Goal: Task Accomplishment & Management: Manage account settings

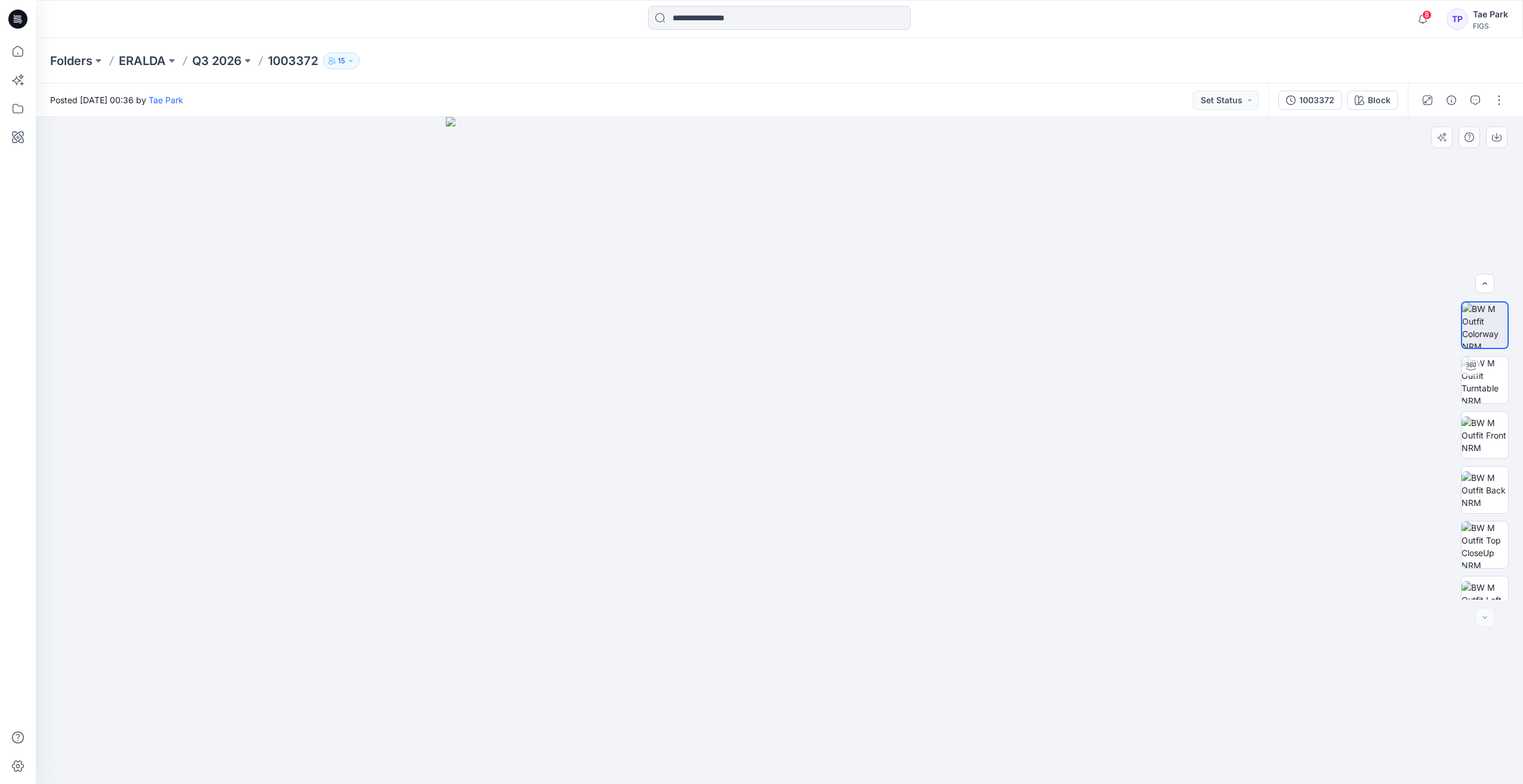
scroll to position [134, 0]
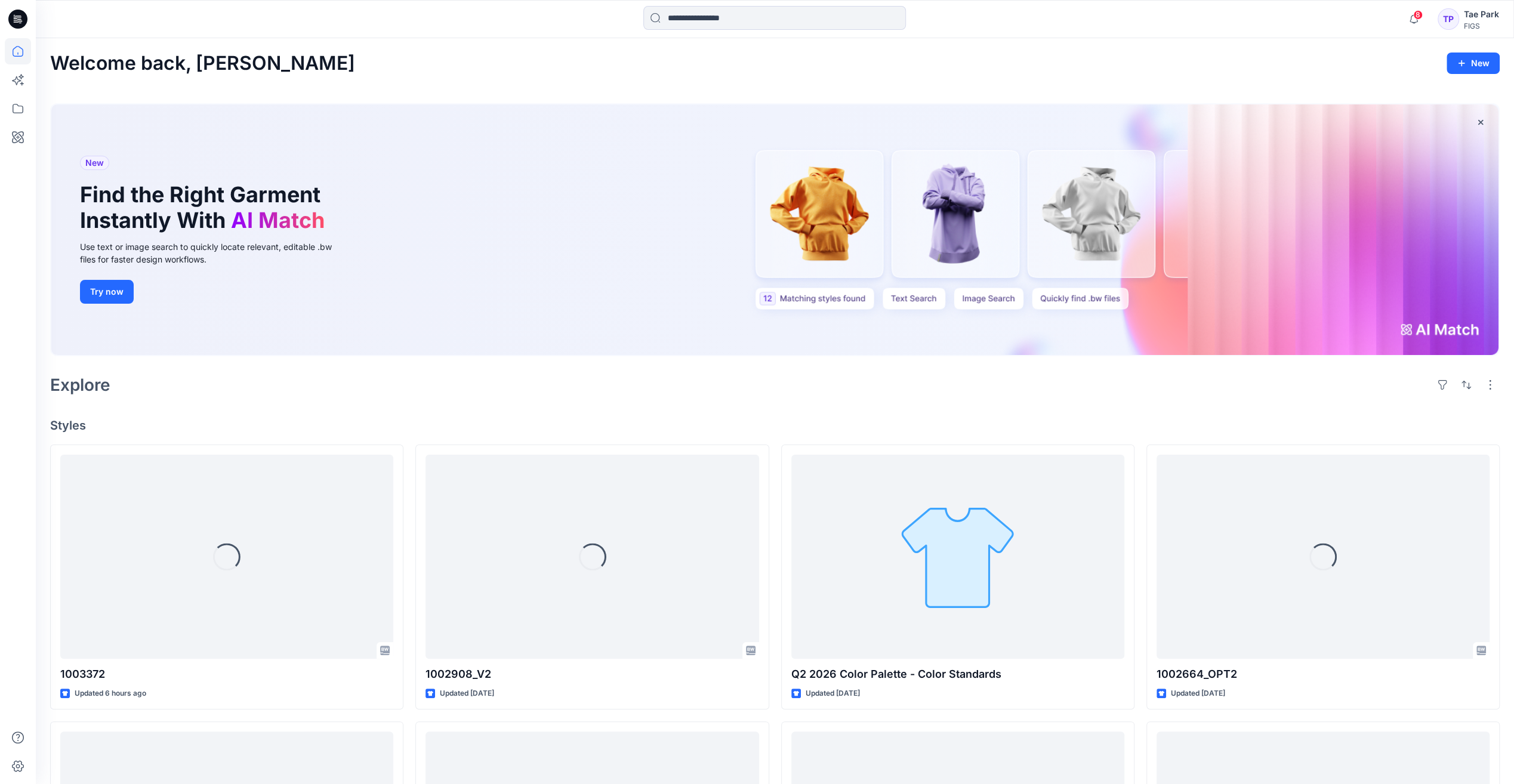
click at [1471, 22] on div "FIGS" at bounding box center [1481, 26] width 35 height 9
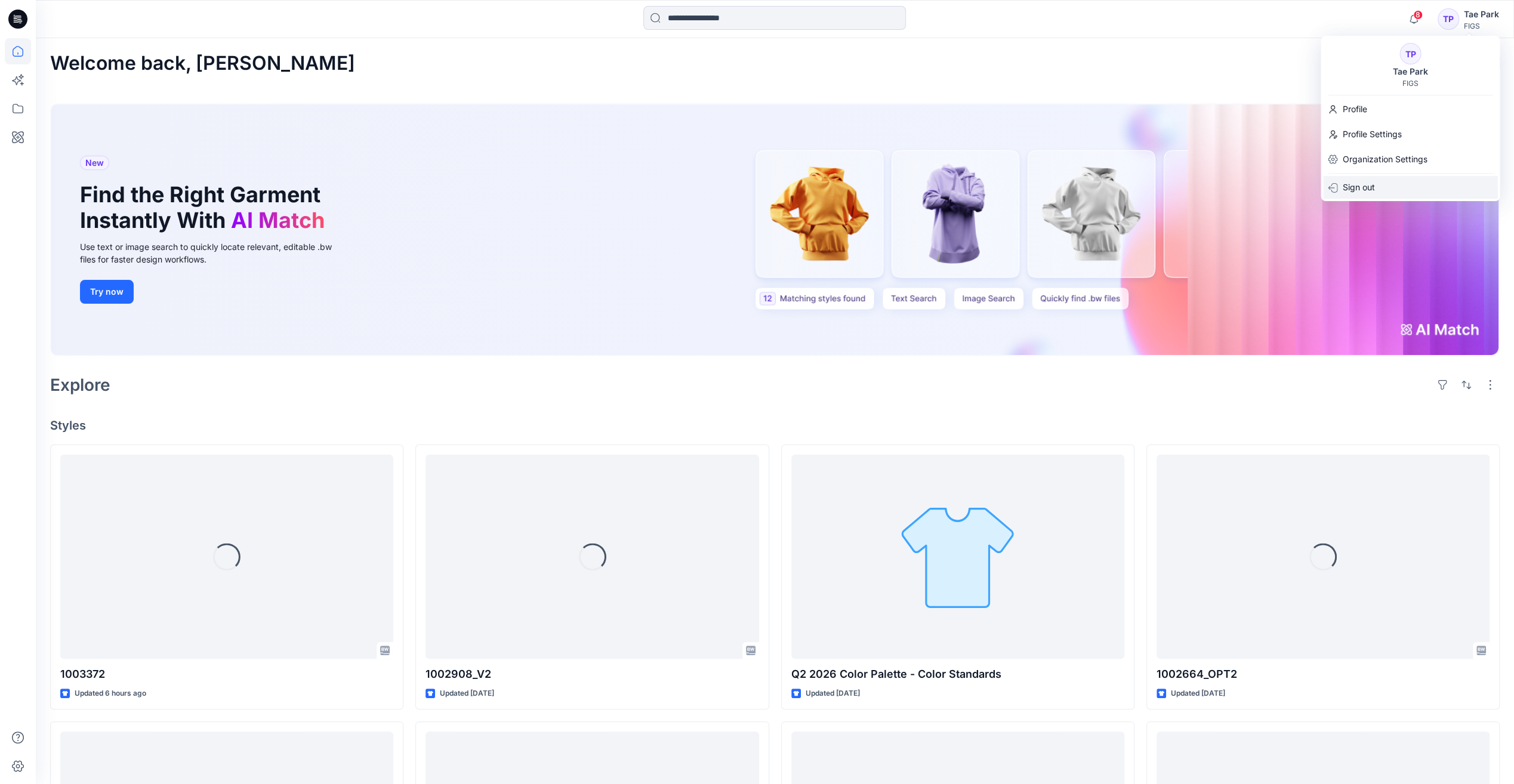
click at [1357, 191] on p "Sign out" at bounding box center [1358, 187] width 32 height 23
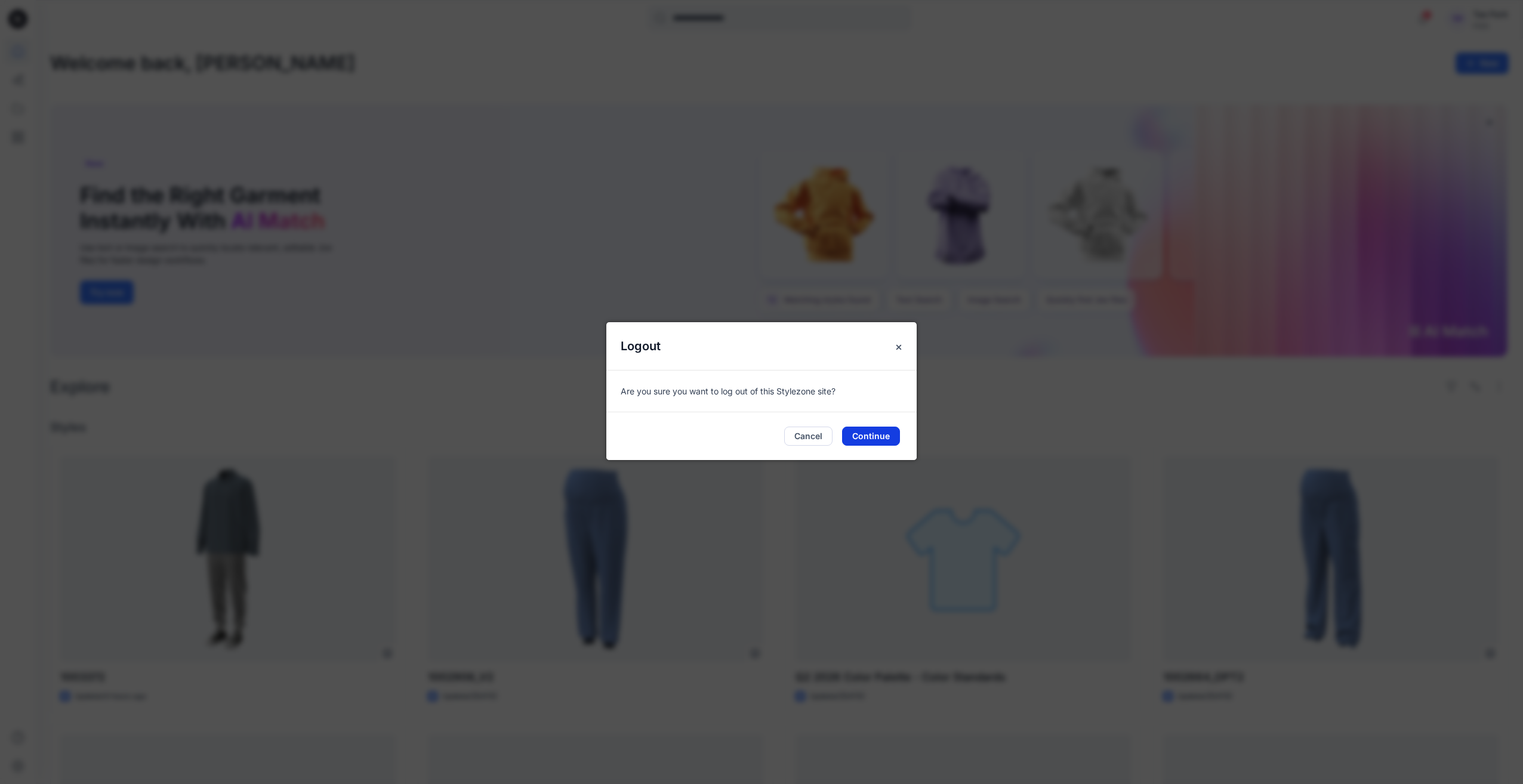
click at [873, 440] on button "Continue" at bounding box center [871, 436] width 58 height 19
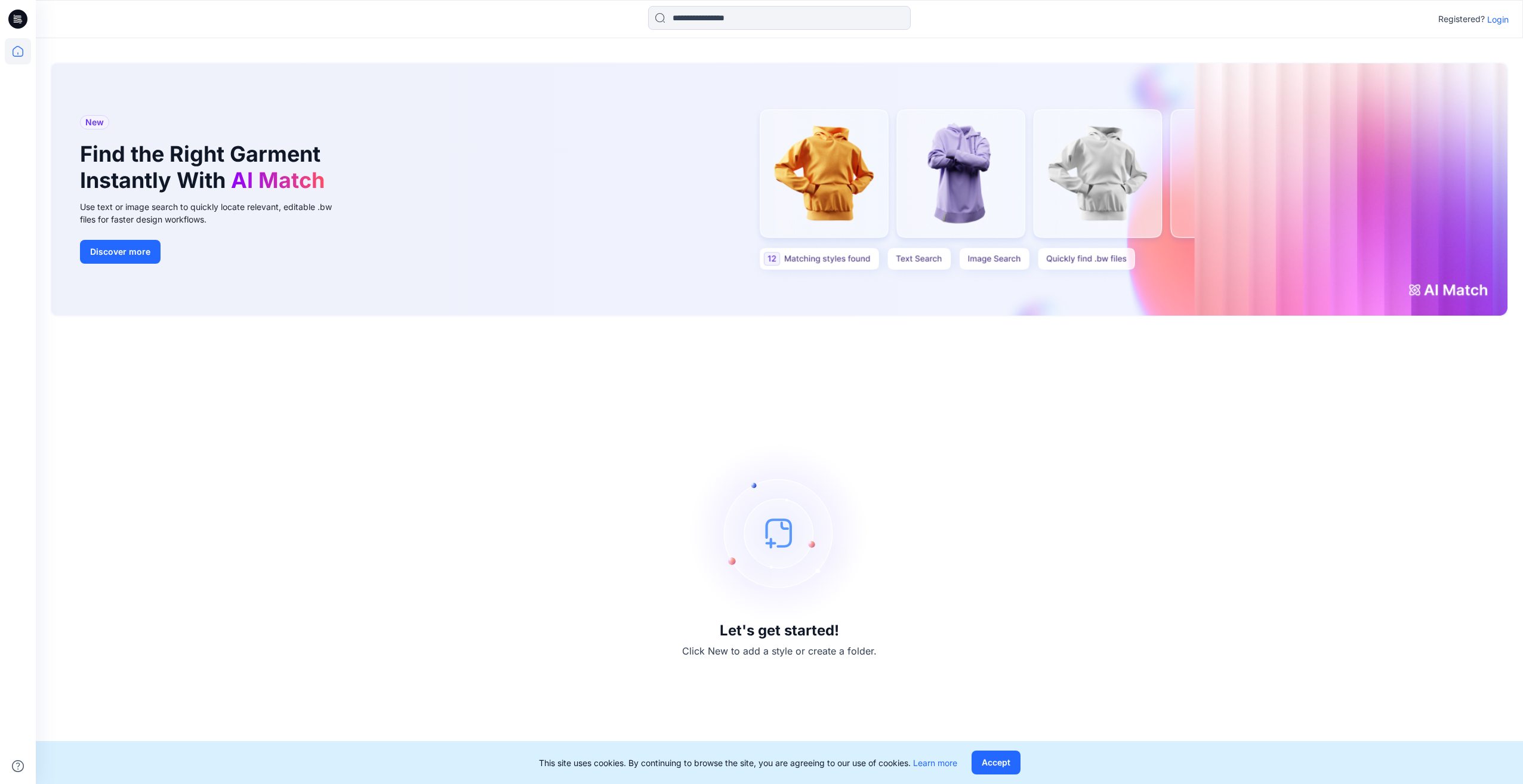
click at [1501, 20] on p "Login" at bounding box center [1498, 20] width 22 height 13
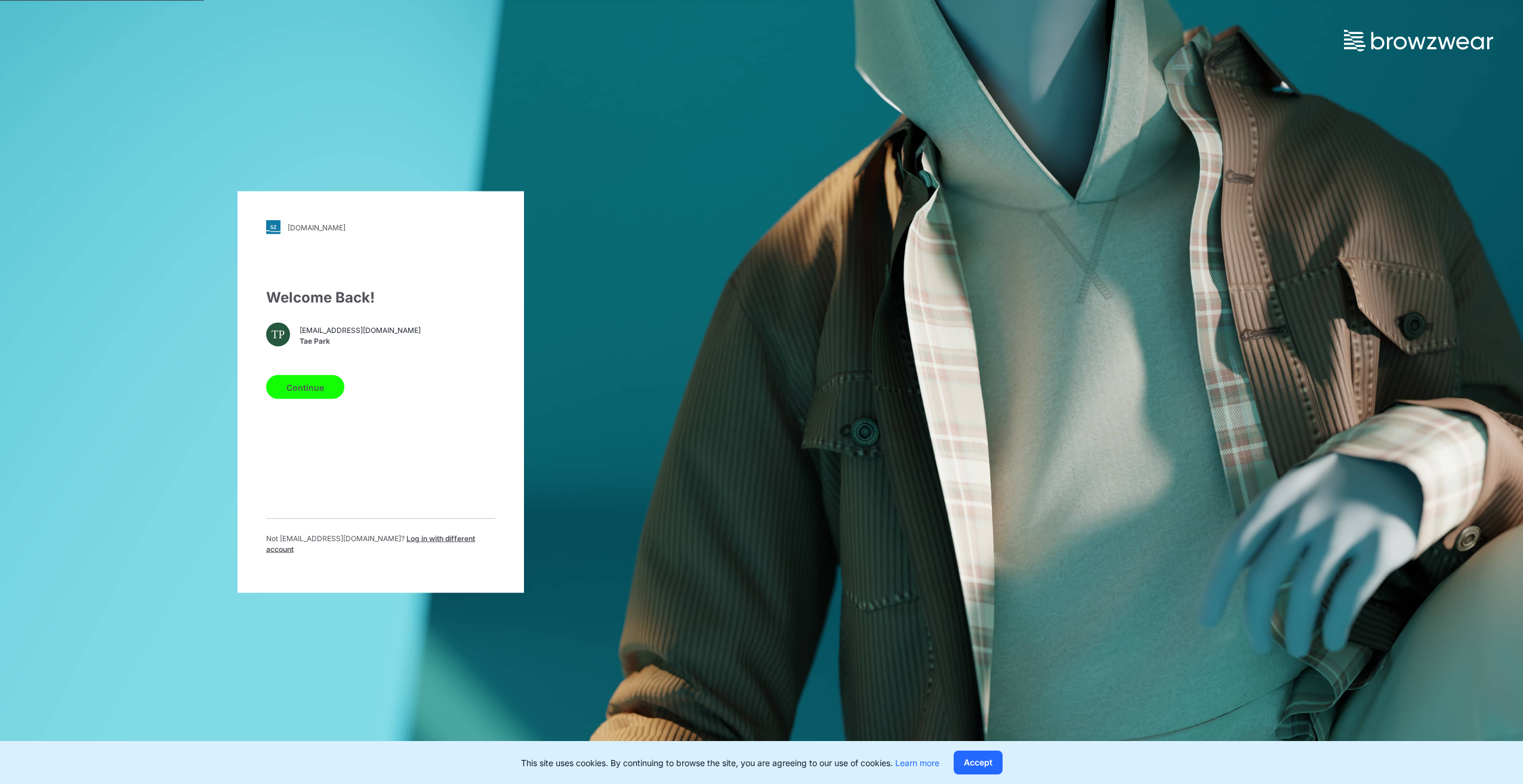
click at [329, 390] on button "Continue" at bounding box center [305, 387] width 78 height 24
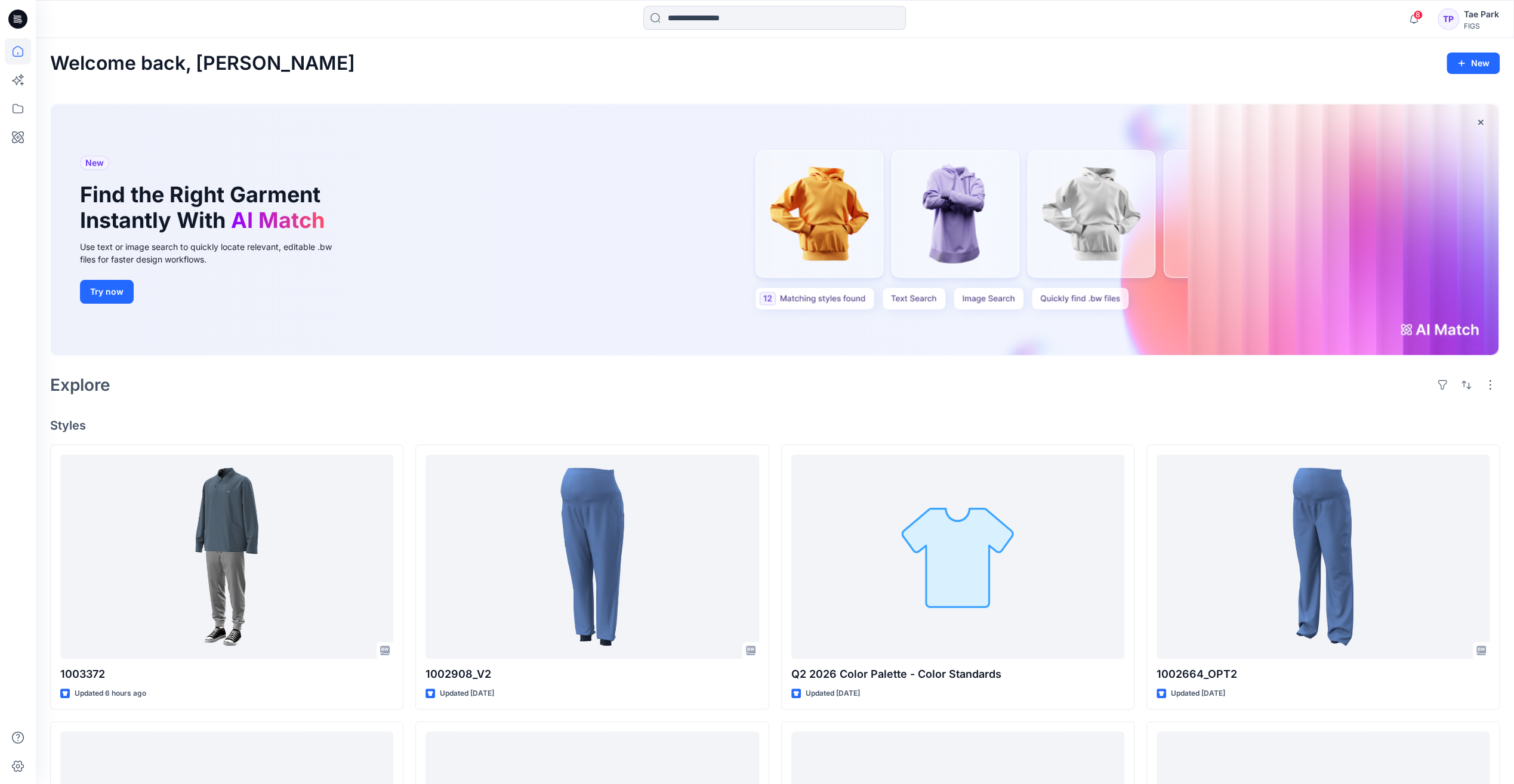
click at [1479, 22] on div "FIGS" at bounding box center [1481, 26] width 35 height 9
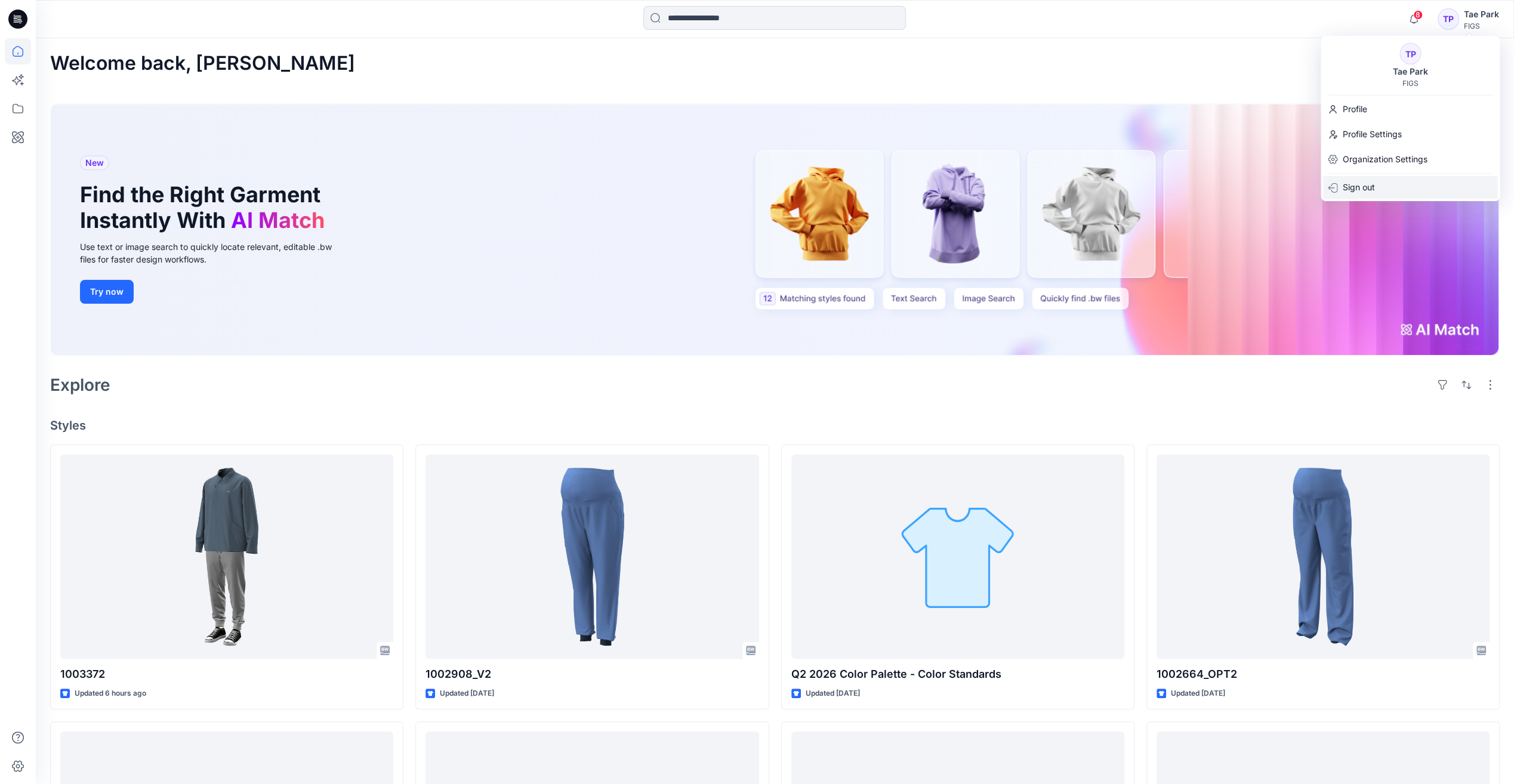
click at [1372, 186] on p "Sign out" at bounding box center [1358, 187] width 32 height 23
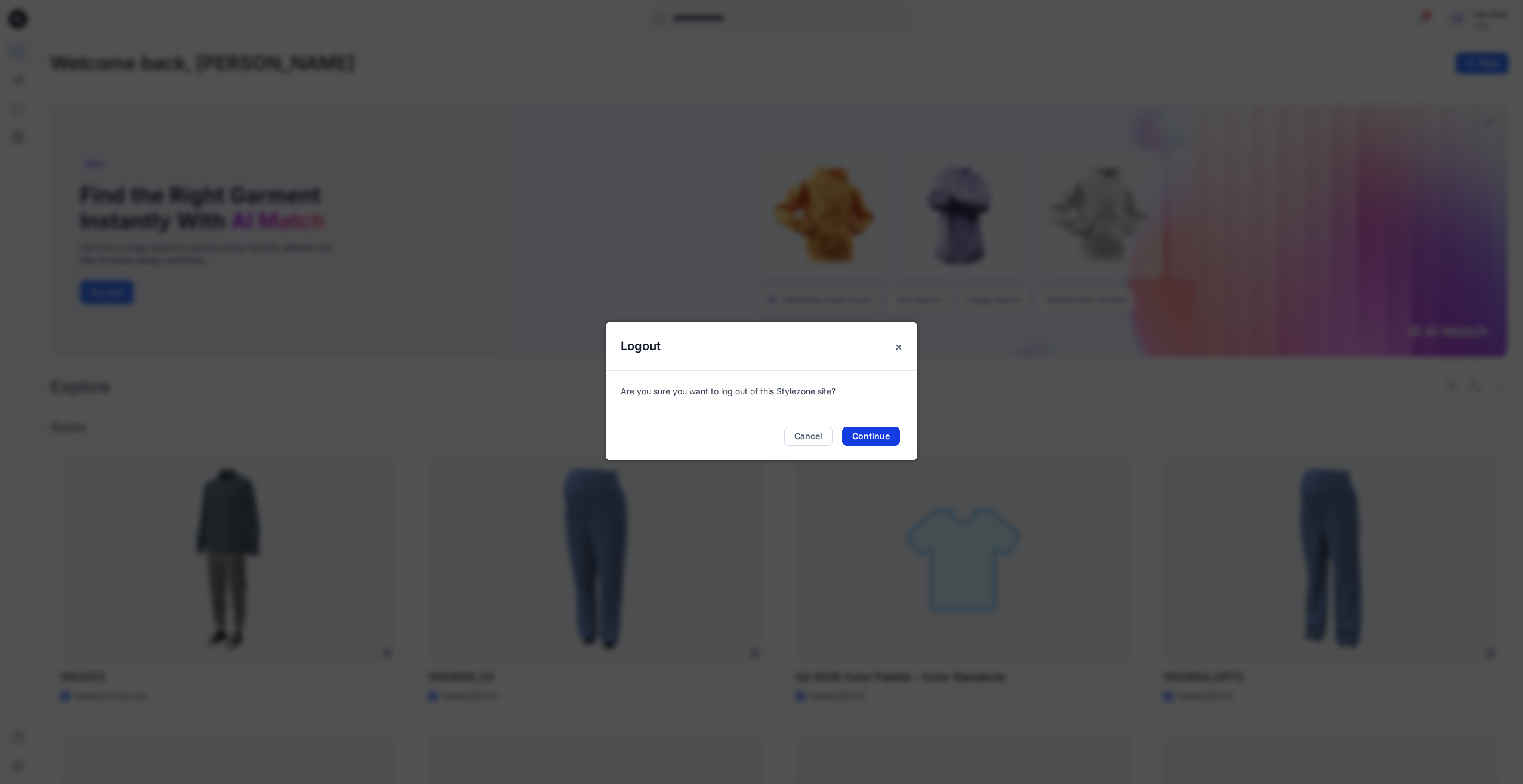
click at [869, 440] on button "Continue" at bounding box center [871, 436] width 58 height 19
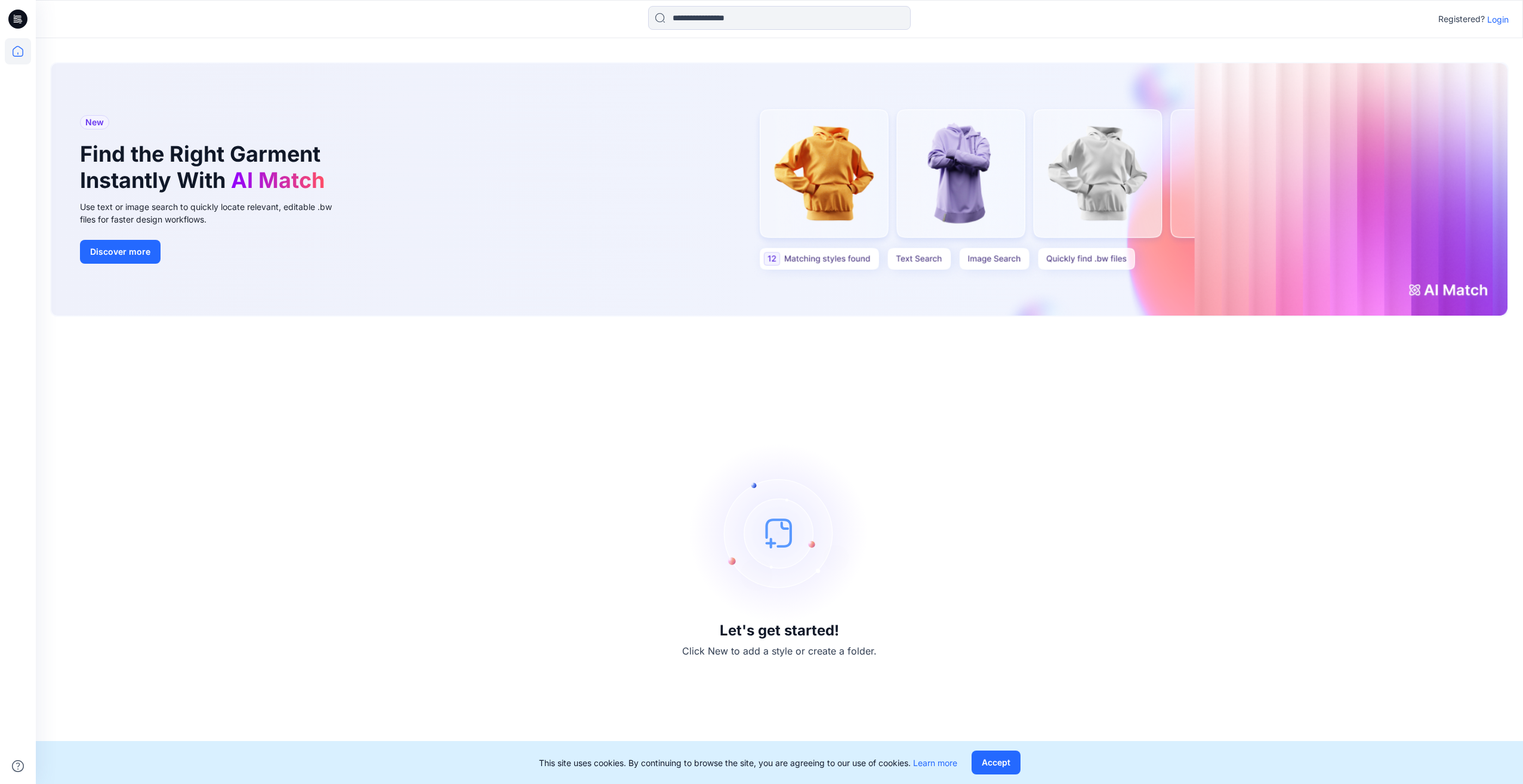
click at [1498, 22] on p "Login" at bounding box center [1498, 20] width 22 height 13
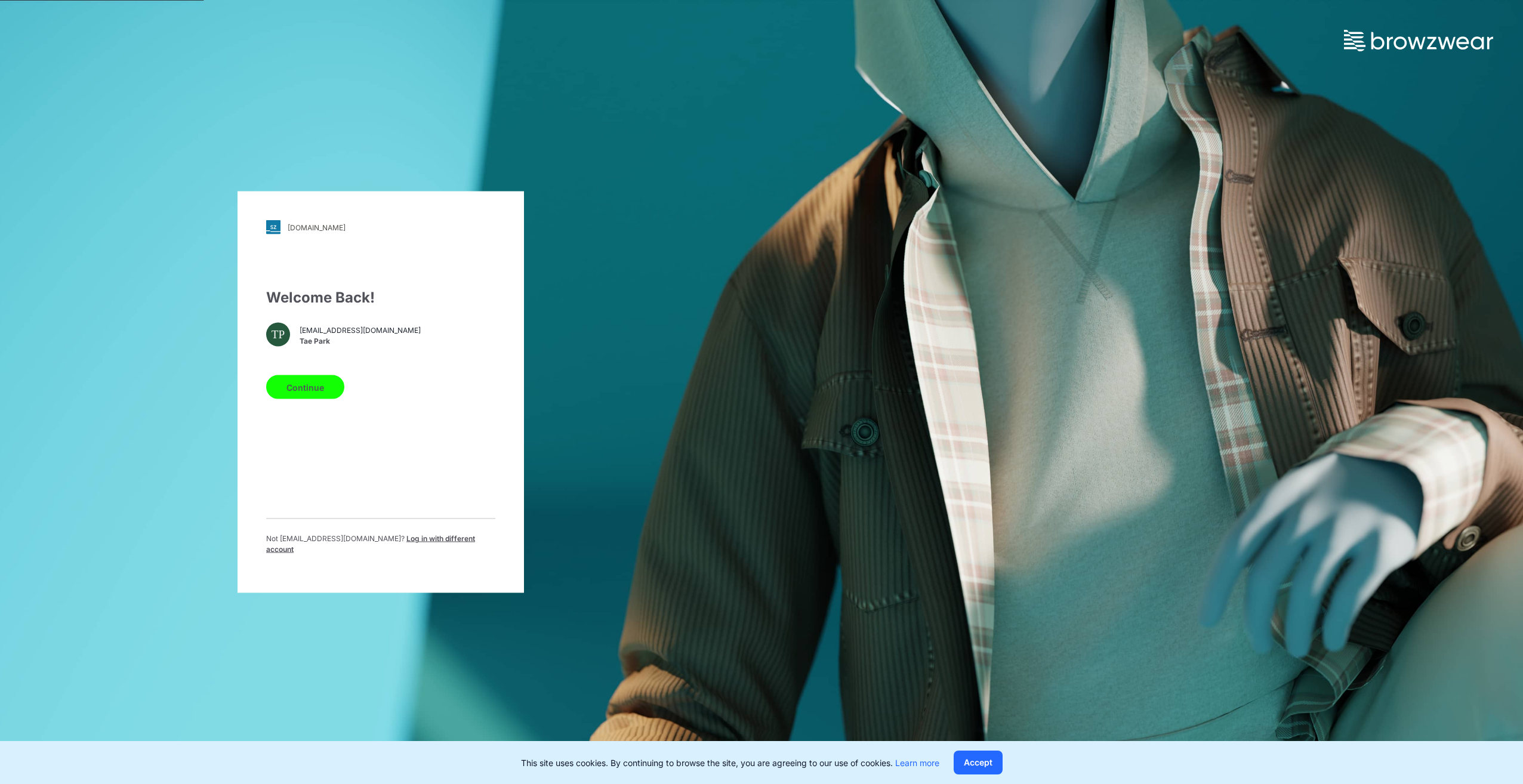
click at [309, 392] on button "Continue" at bounding box center [305, 387] width 78 height 24
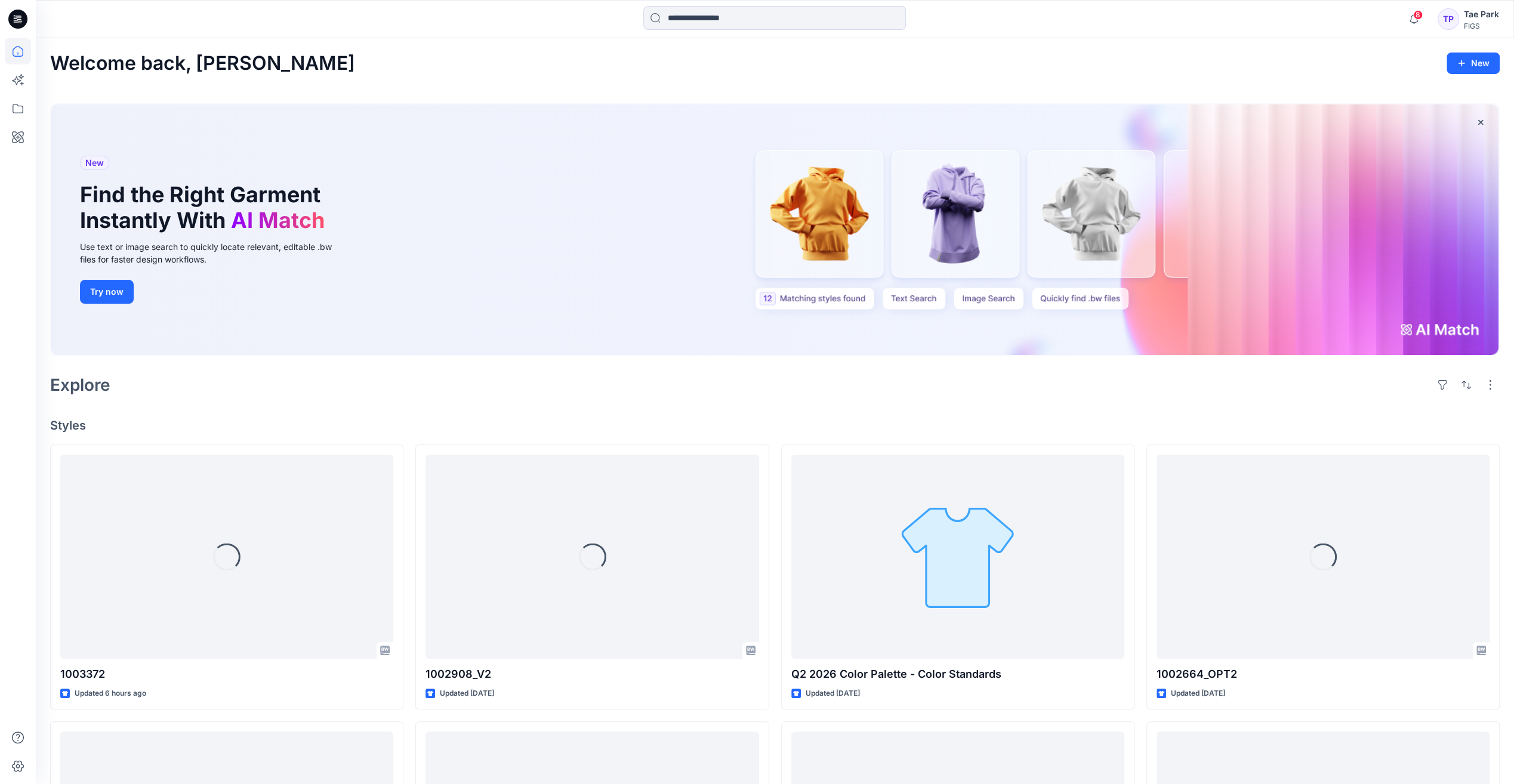
click at [1483, 13] on div "Tae Park" at bounding box center [1481, 14] width 35 height 14
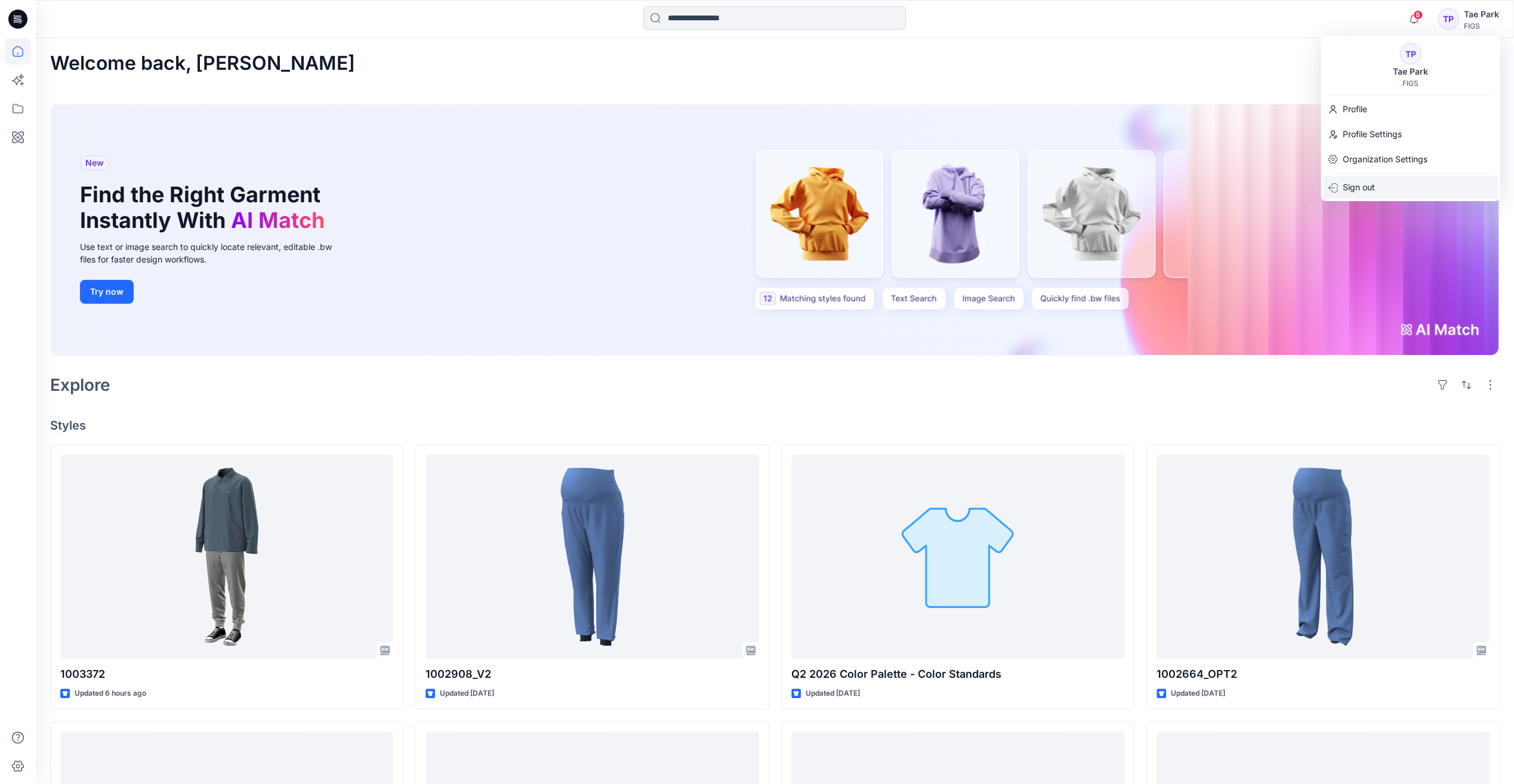
click at [1366, 182] on p "Sign out" at bounding box center [1358, 187] width 32 height 23
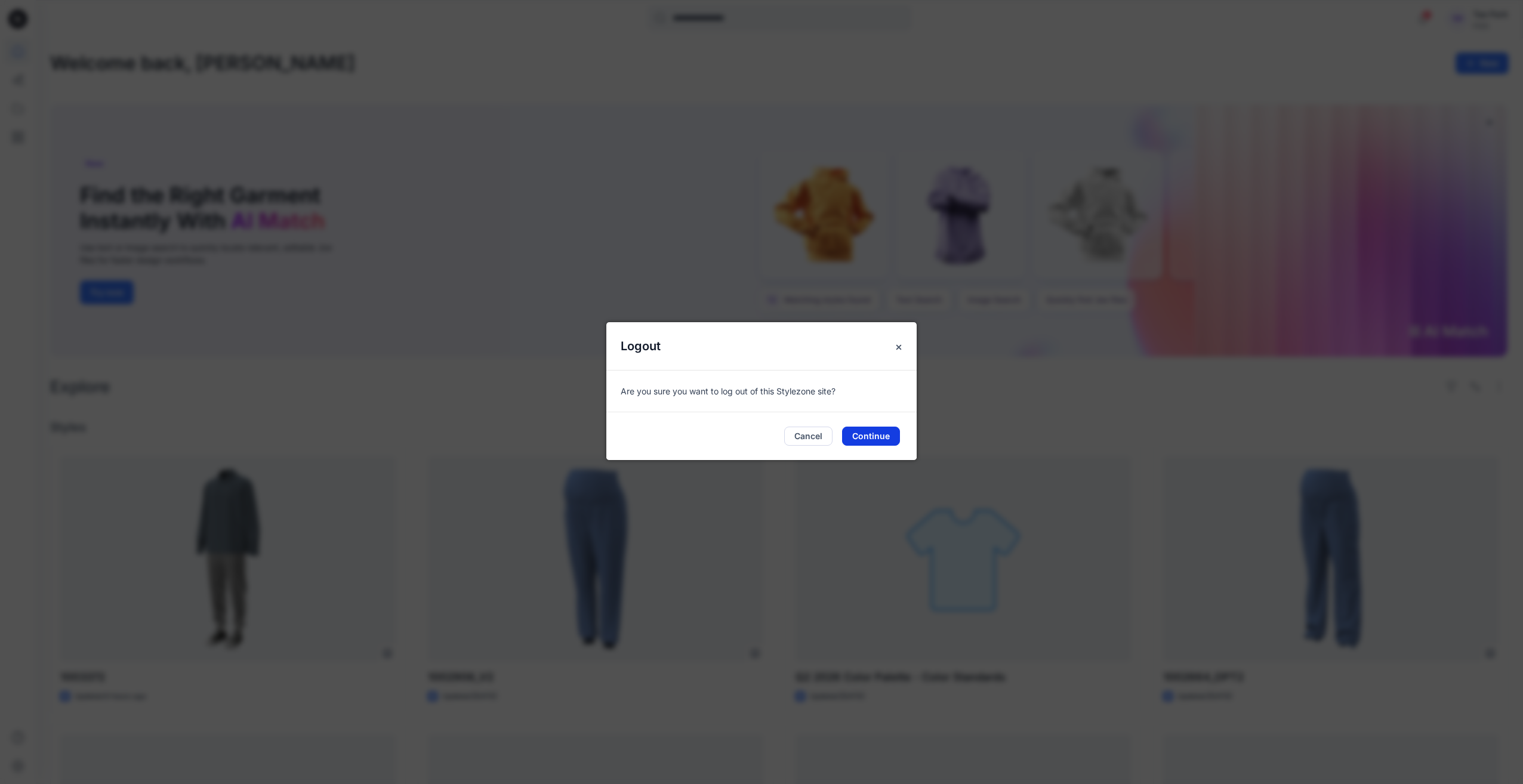
click at [862, 438] on button "Continue" at bounding box center [871, 436] width 58 height 19
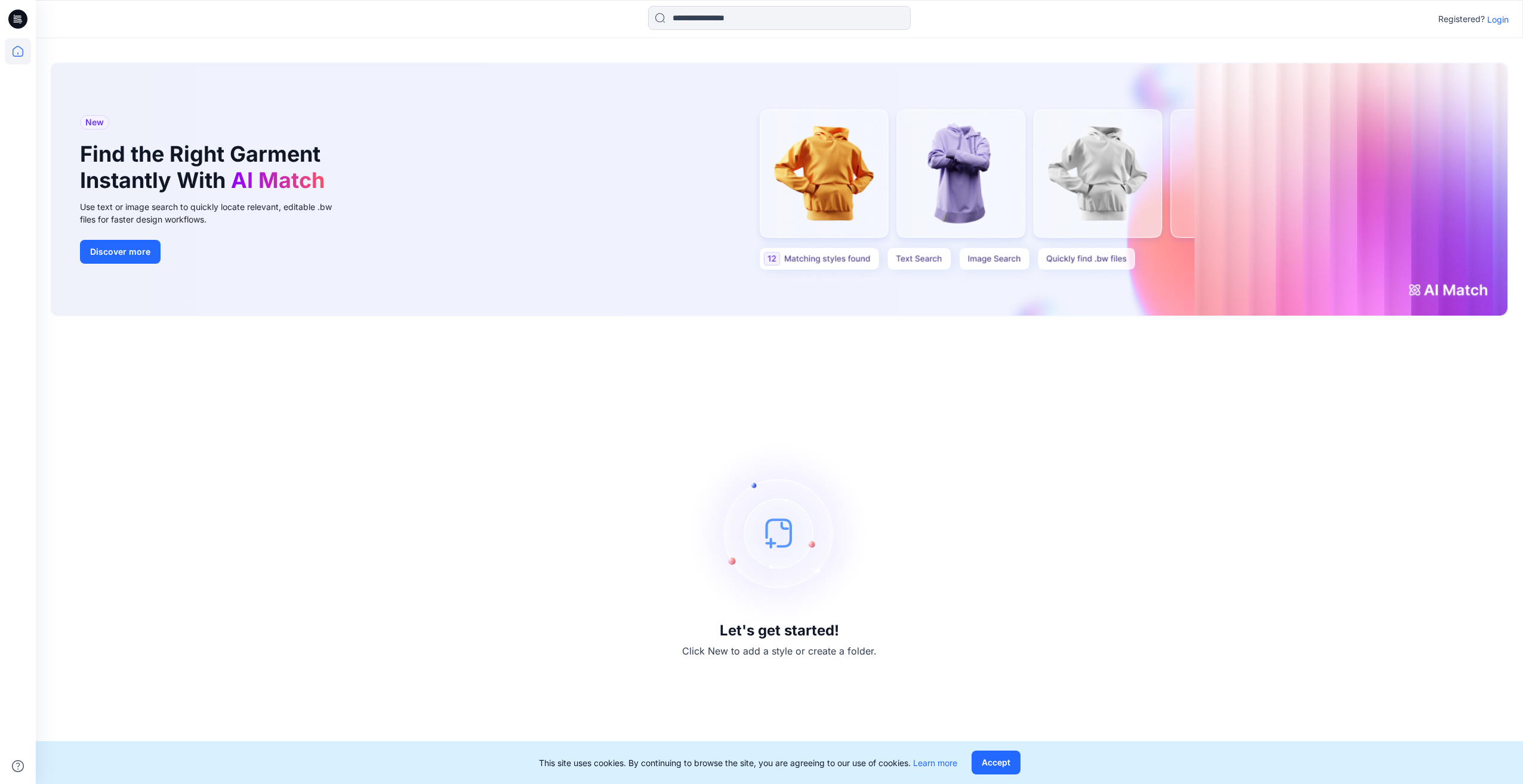
click at [1488, 19] on p "Login" at bounding box center [1498, 20] width 22 height 13
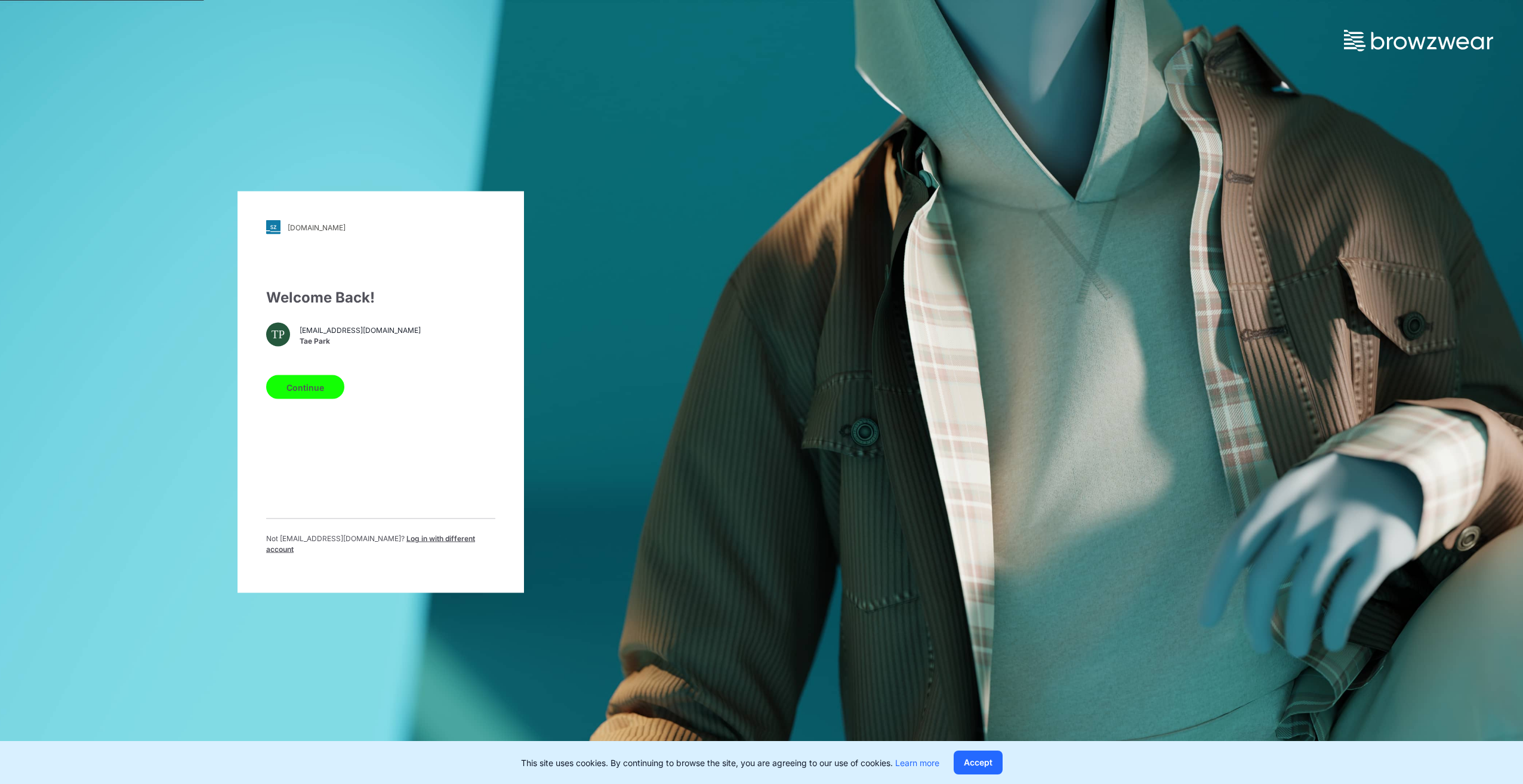
click at [345, 334] on span "[EMAIL_ADDRESS][DOMAIN_NAME]" at bounding box center [360, 330] width 121 height 11
click at [310, 341] on span "Tae Park" at bounding box center [360, 341] width 121 height 11
click at [408, 538] on p "Not taepark@tp-inc.com ? Log in with different account" at bounding box center [381, 545] width 229 height 22
click at [410, 542] on span "Log in with different account" at bounding box center [371, 544] width 209 height 20
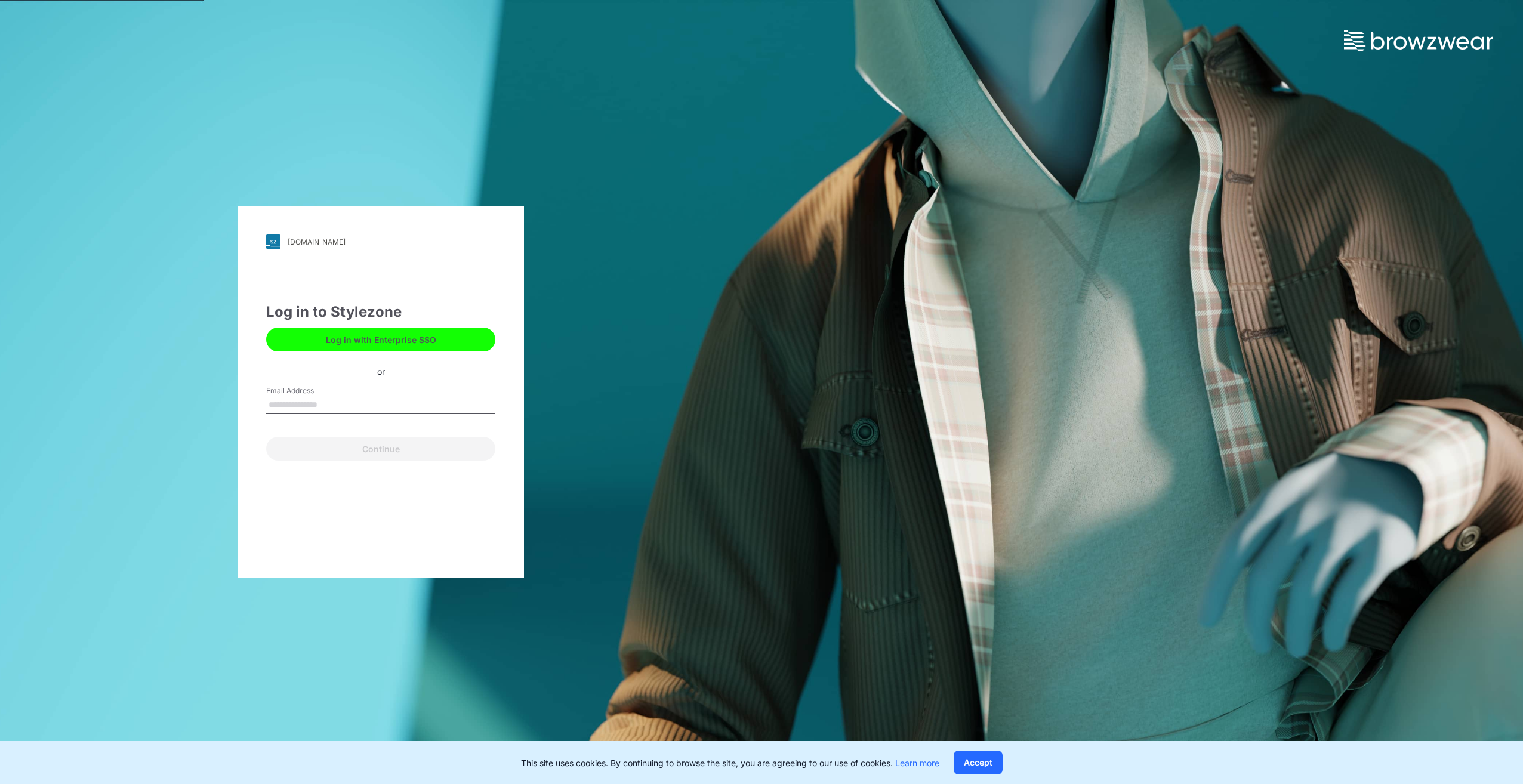
click at [299, 404] on input "Email Address" at bounding box center [381, 405] width 229 height 18
type input "**********"
click at [298, 451] on button "Continue" at bounding box center [381, 448] width 229 height 24
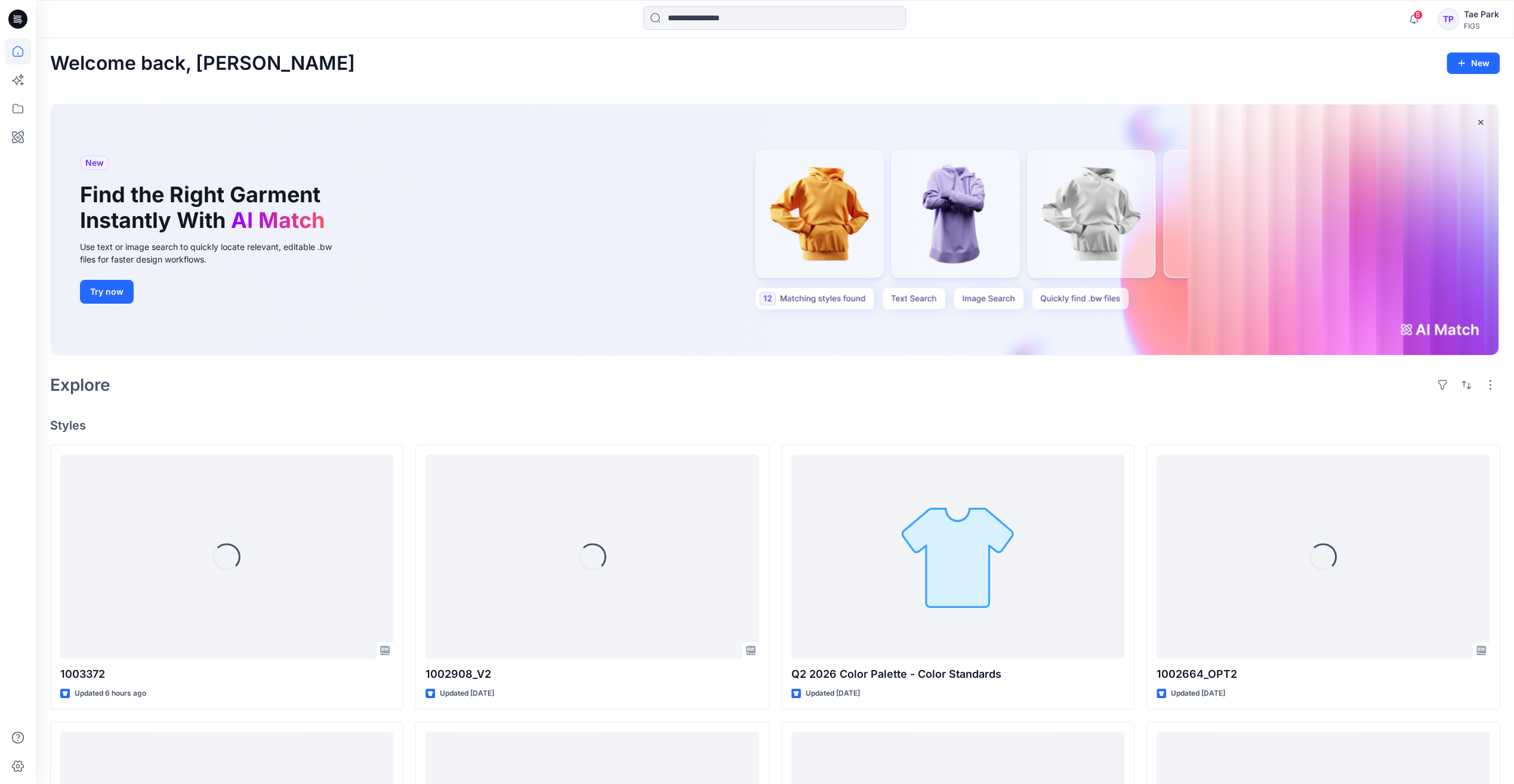
click at [1482, 17] on div "Tae Park" at bounding box center [1481, 14] width 35 height 14
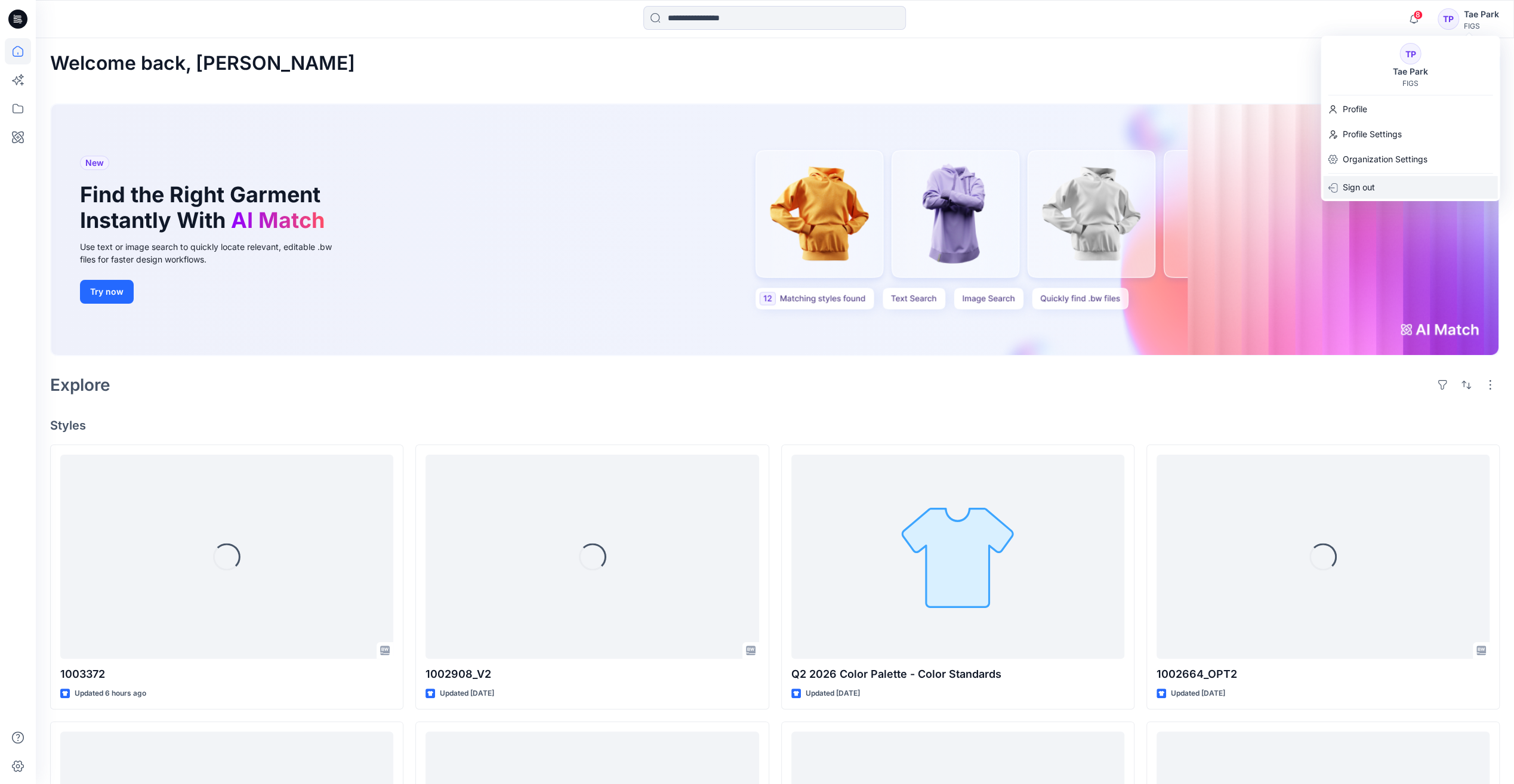
click at [1364, 189] on p "Sign out" at bounding box center [1358, 187] width 32 height 23
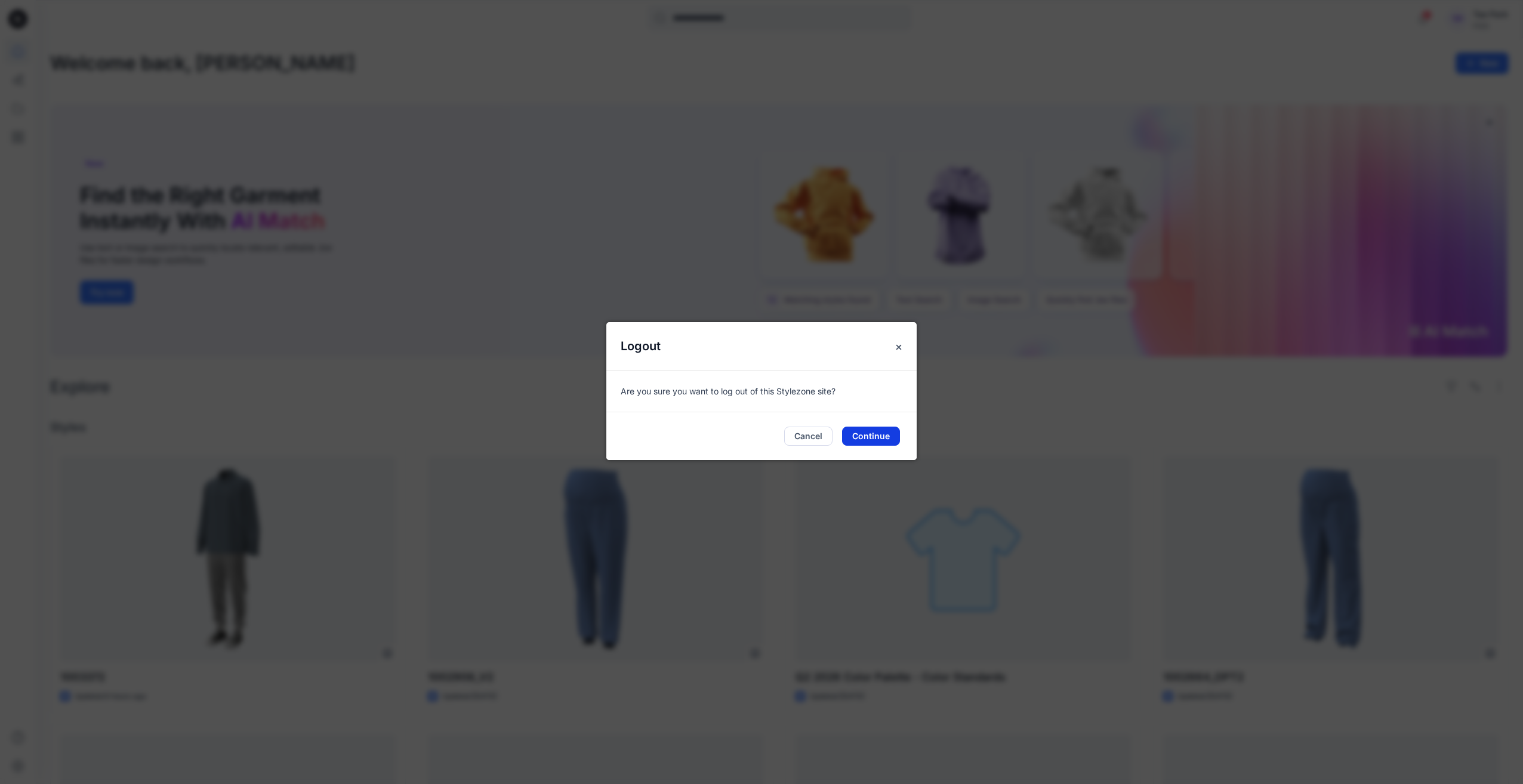
click at [873, 436] on button "Continue" at bounding box center [871, 436] width 58 height 19
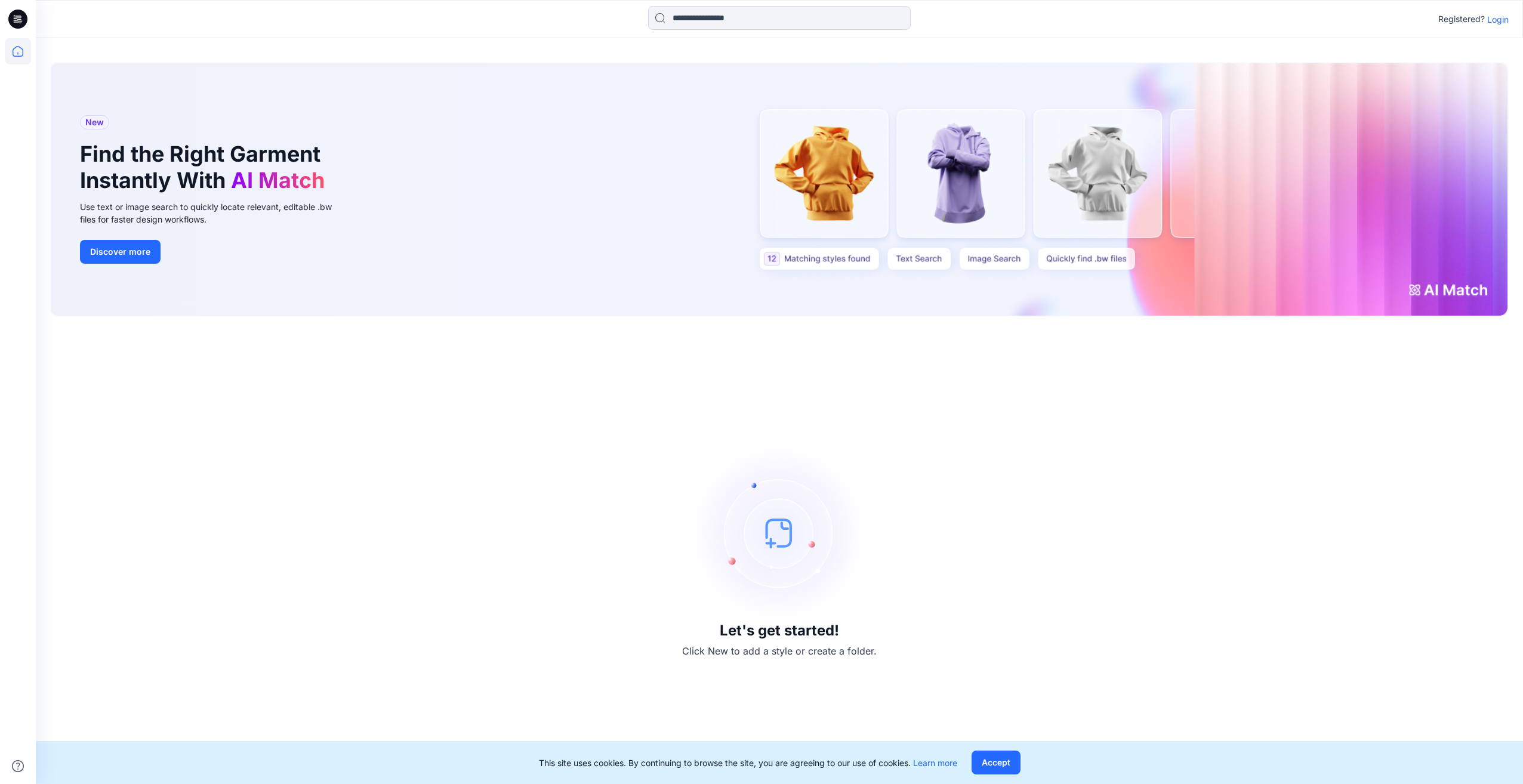
click at [1496, 20] on p "Login" at bounding box center [1498, 20] width 22 height 13
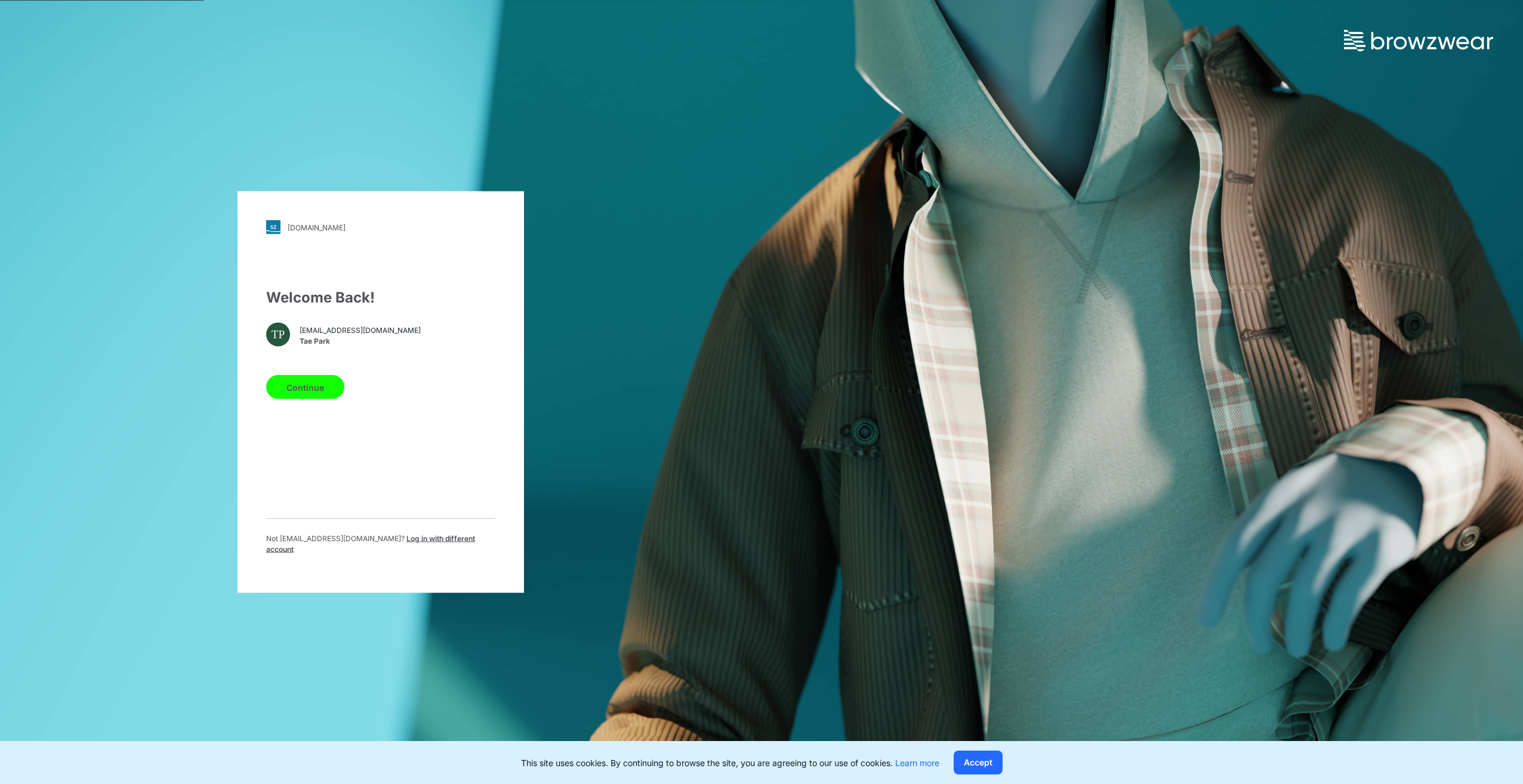
click at [327, 392] on button "Continue" at bounding box center [305, 387] width 78 height 24
